Goal: Check status: Check status

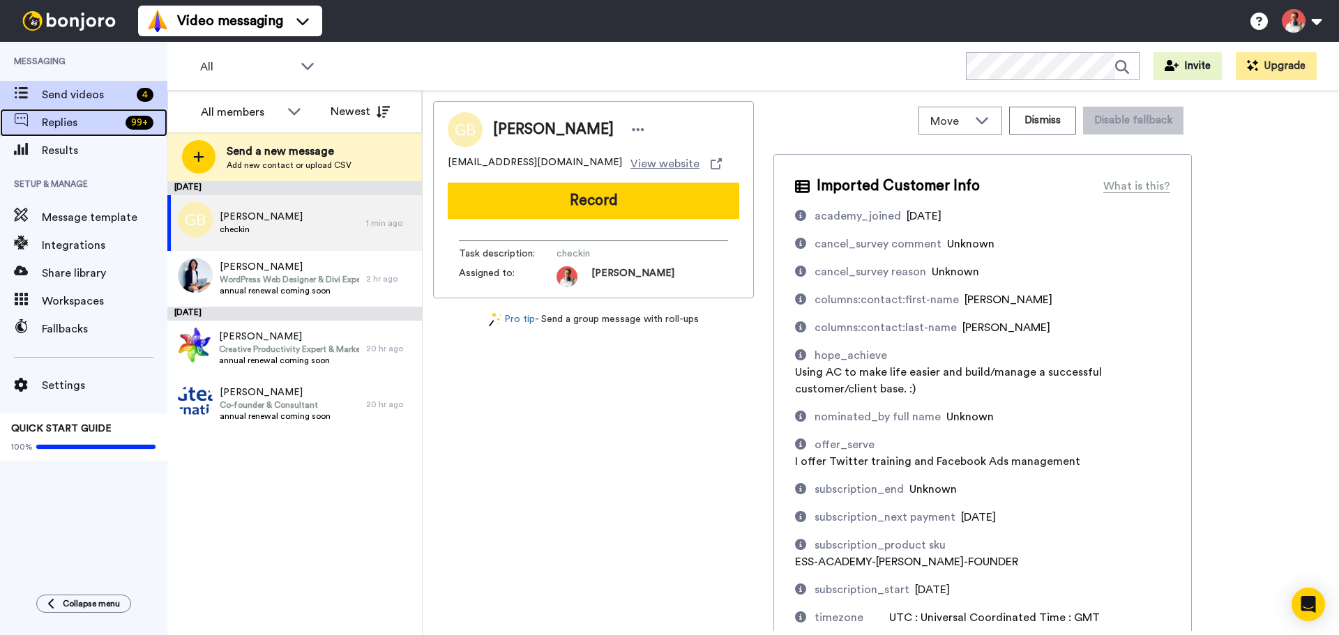
click at [63, 128] on span "Replies" at bounding box center [81, 122] width 78 height 17
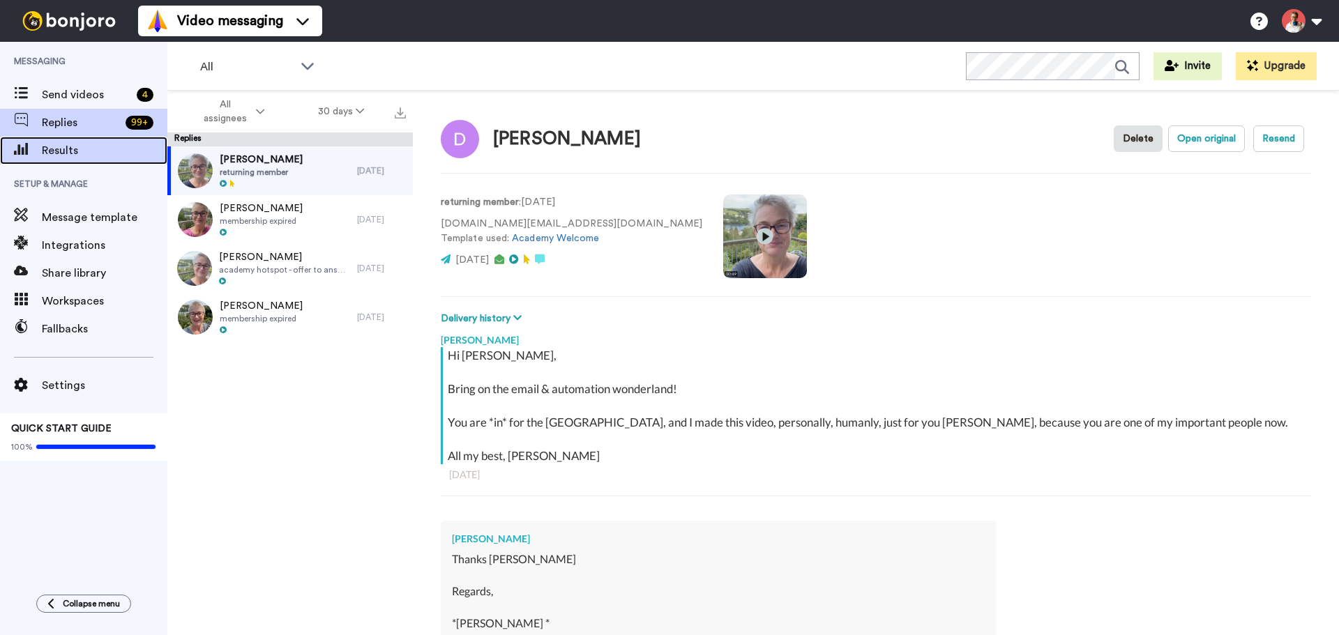
click at [49, 144] on span "Results" at bounding box center [105, 150] width 126 height 17
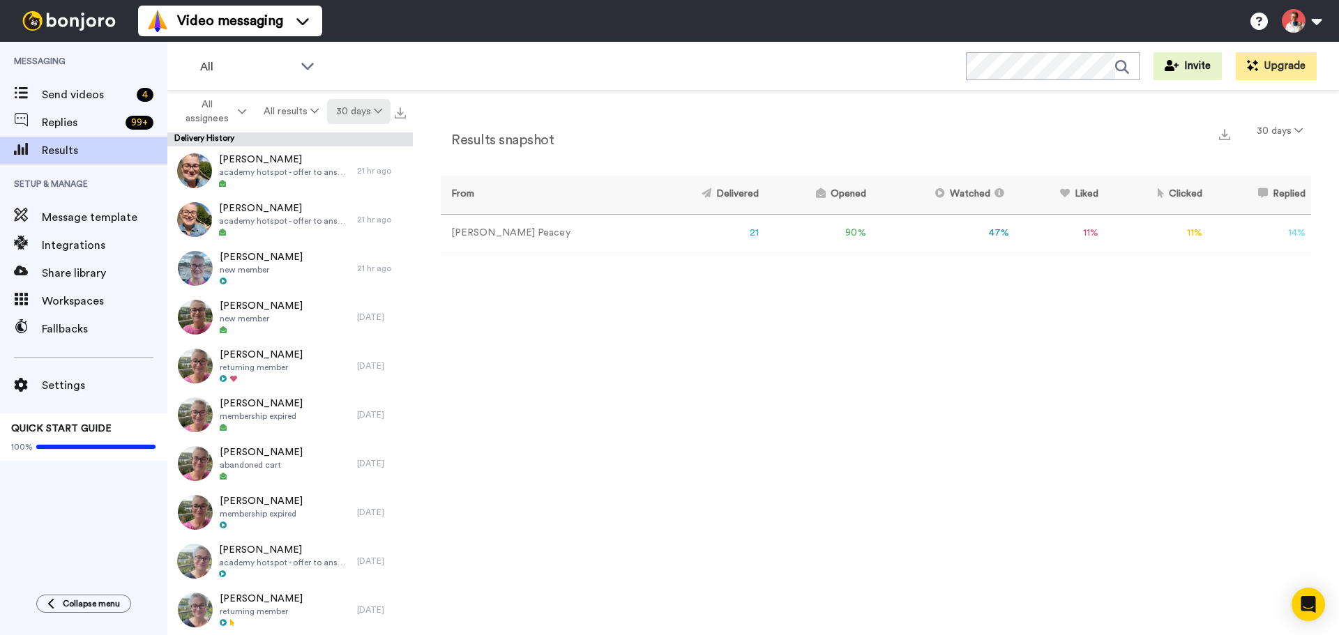
click at [360, 105] on button "30 days" at bounding box center [358, 111] width 63 height 25
click at [361, 166] on li "60 days" at bounding box center [361, 166] width 98 height 25
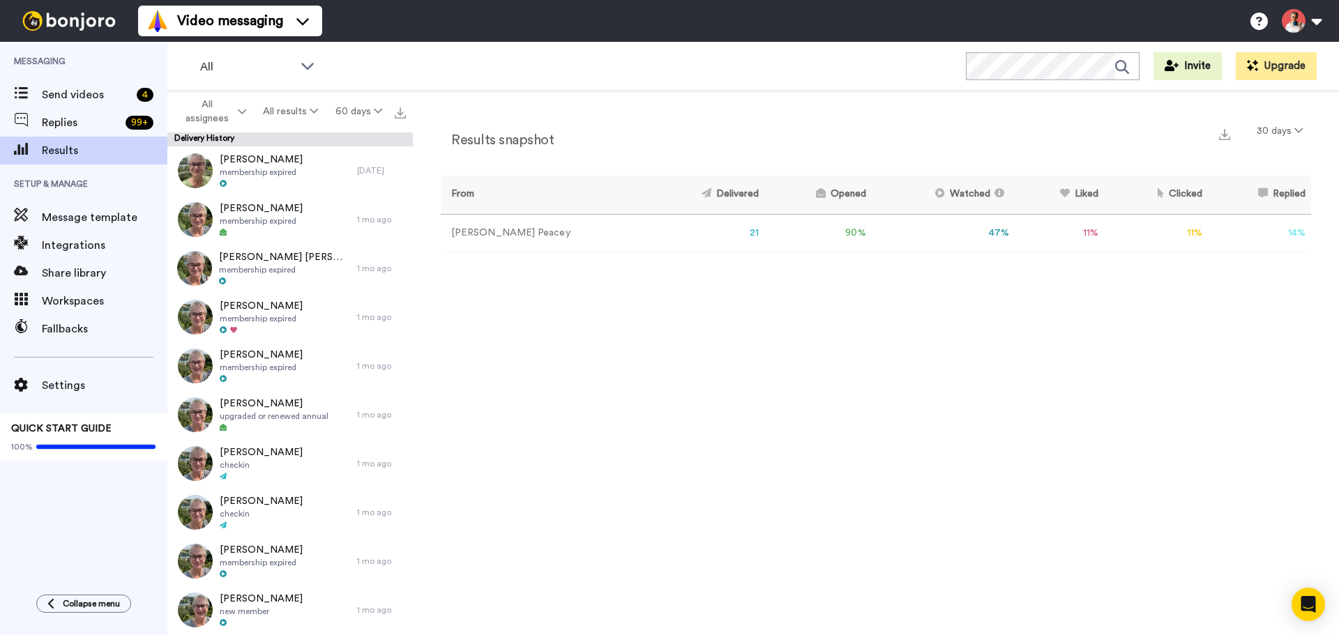
scroll to position [1046, 0]
